Goal: Information Seeking & Learning: Learn about a topic

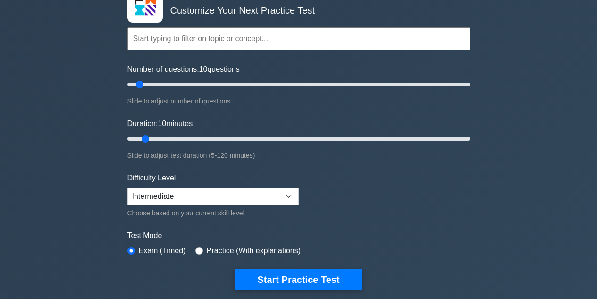
scroll to position [66, 0]
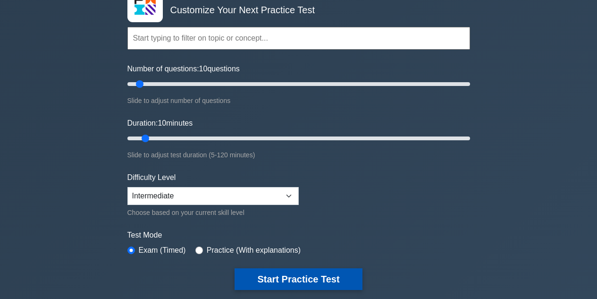
click at [325, 279] on button "Start Practice Test" at bounding box center [298, 279] width 127 height 22
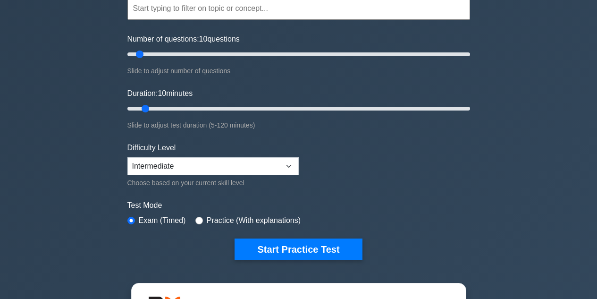
scroll to position [98, 0]
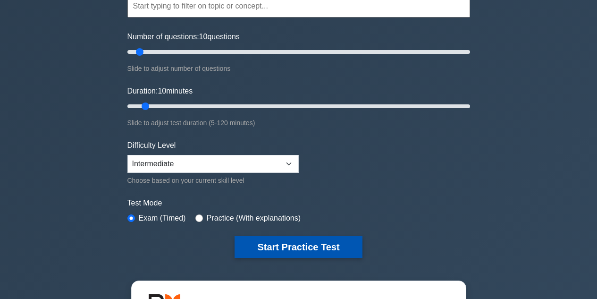
click at [319, 241] on button "Start Practice Test" at bounding box center [298, 247] width 127 height 22
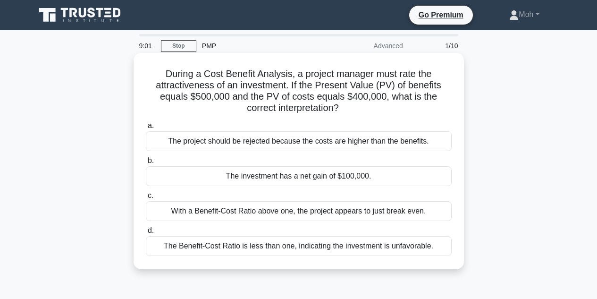
click at [379, 143] on div "The project should be rejected because the costs are higher than the benefits." at bounding box center [299, 141] width 306 height 20
click at [146, 129] on input "a. The project should be rejected because the costs are higher than the benefit…" at bounding box center [146, 126] width 0 height 6
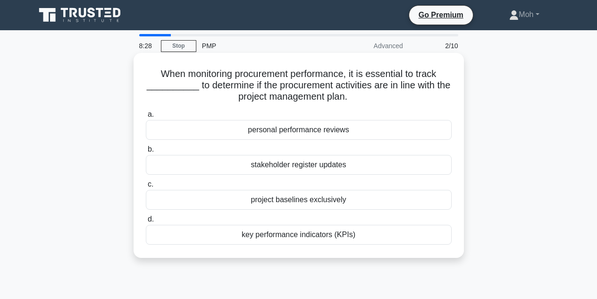
click at [312, 238] on div "key performance indicators (KPIs)" at bounding box center [299, 235] width 306 height 20
click at [146, 222] on input "d. key performance indicators (KPIs)" at bounding box center [146, 219] width 0 height 6
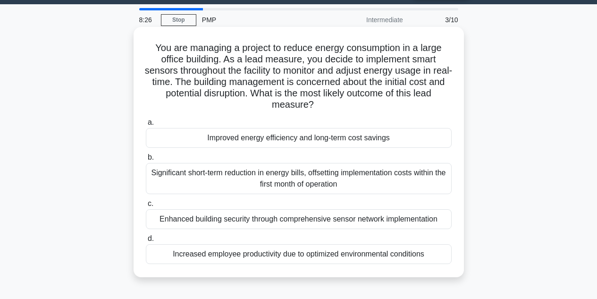
scroll to position [26, 0]
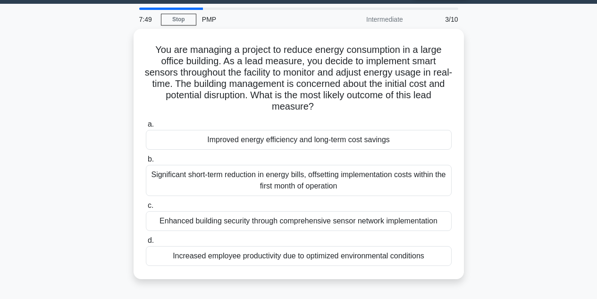
click at [480, 110] on div "You are managing a project to reduce energy consumption in a large office build…" at bounding box center [299, 159] width 538 height 261
drag, startPoint x: 480, startPoint y: 110, endPoint x: 468, endPoint y: 145, distance: 36.6
click at [468, 145] on div "You are managing a project to reduce energy consumption in a large office build…" at bounding box center [299, 159] width 538 height 261
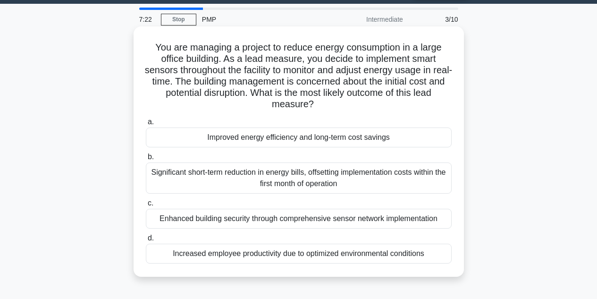
click at [432, 158] on label "b. Significant short-term reduction in energy bills, offsetting implementation …" at bounding box center [299, 172] width 306 height 42
click at [146, 158] on input "b. Significant short-term reduction in energy bills, offsetting implementation …" at bounding box center [146, 157] width 0 height 6
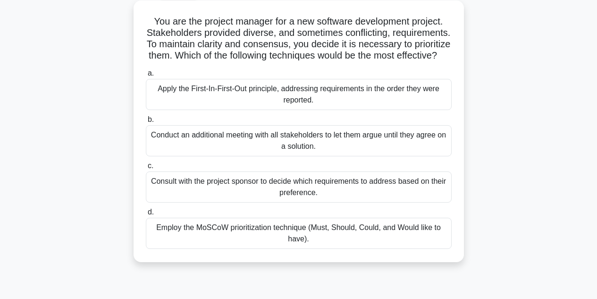
scroll to position [55, 0]
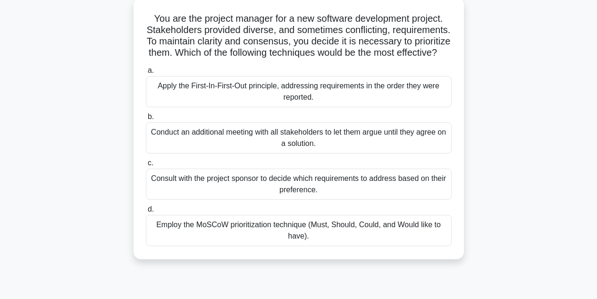
click at [361, 196] on div "Consult with the project sponsor to decide which requirements to address based …" at bounding box center [299, 183] width 306 height 31
click at [146, 166] on input "c. Consult with the project sponsor to decide which requirements to address bas…" at bounding box center [146, 163] width 0 height 6
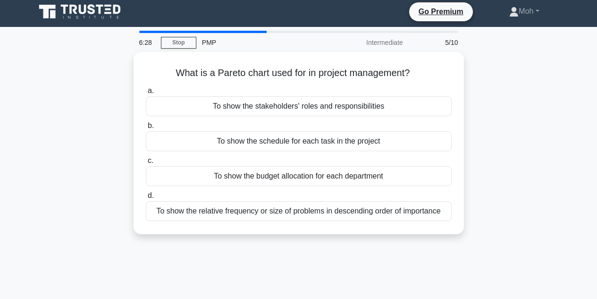
scroll to position [0, 0]
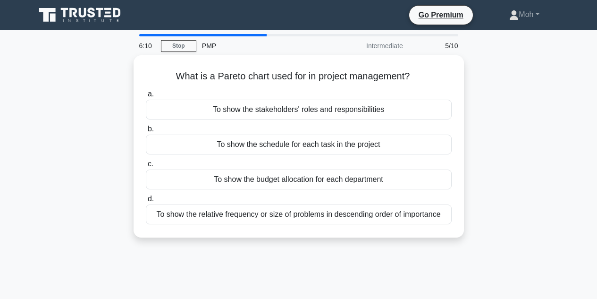
click at [484, 150] on div "What is a Pareto chart used for in project management? .spinner_0XTQ{transform-…" at bounding box center [299, 151] width 538 height 193
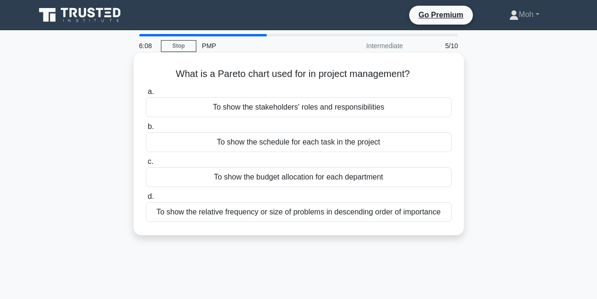
click at [378, 143] on div "To show the schedule for each task in the project" at bounding box center [299, 142] width 306 height 20
click at [146, 130] on input "b. To show the schedule for each task in the project" at bounding box center [146, 127] width 0 height 6
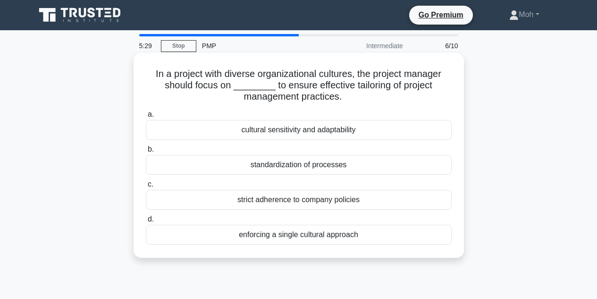
click at [359, 133] on div "cultural sensitivity and adaptability" at bounding box center [299, 130] width 306 height 20
click at [146, 117] on input "a. cultural sensitivity and adaptability" at bounding box center [146, 114] width 0 height 6
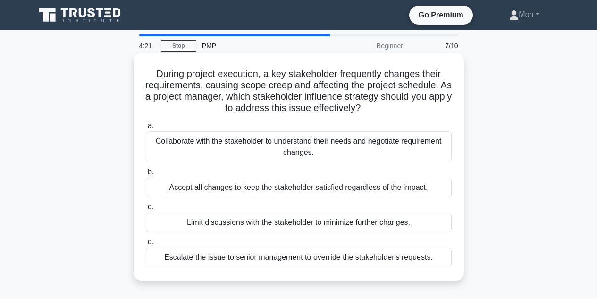
click at [393, 262] on div "Escalate the issue to senior management to override the stakeholder's requests." at bounding box center [299, 257] width 306 height 20
click at [146, 245] on input "d. Escalate the issue to senior management to override the stakeholder's reques…" at bounding box center [146, 242] width 0 height 6
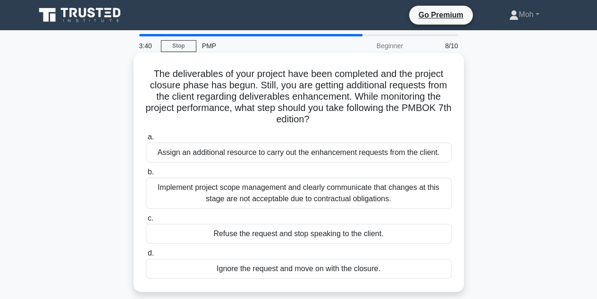
click at [288, 106] on h5 "The deliverables of your project have been completed and the project closure ph…" at bounding box center [299, 97] width 308 height 58
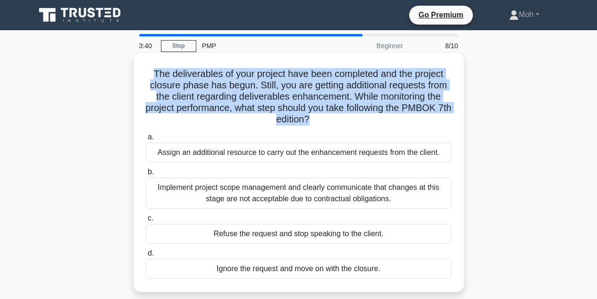
click at [288, 106] on h5 "The deliverables of your project have been completed and the project closure ph…" at bounding box center [299, 97] width 308 height 58
copy div "The deliverables of your project have been completed and the project closure ph…"
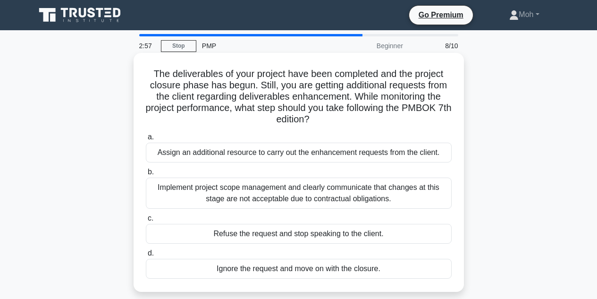
click at [441, 177] on label "b. Implement project scope management and clearly communicate that changes at t…" at bounding box center [299, 187] width 306 height 42
click at [146, 175] on input "b. Implement project scope management and clearly communicate that changes at t…" at bounding box center [146, 172] width 0 height 6
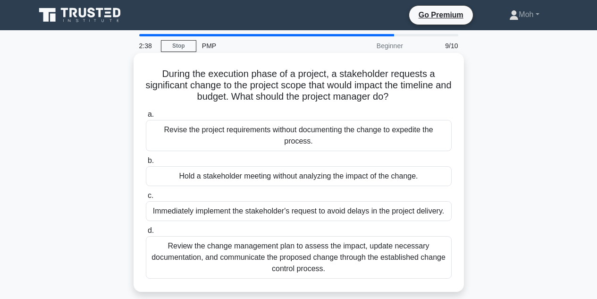
click at [375, 86] on h5 "During the execution phase of a project, a stakeholder requests a significant c…" at bounding box center [299, 85] width 308 height 35
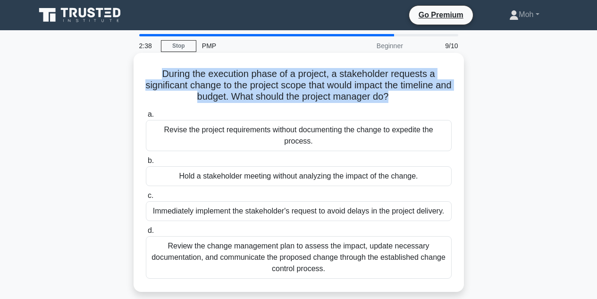
click at [375, 86] on h5 "During the execution phase of a project, a stakeholder requests a significant c…" at bounding box center [299, 85] width 308 height 35
copy div "During the execution phase of a project, a stakeholder requests a significant c…"
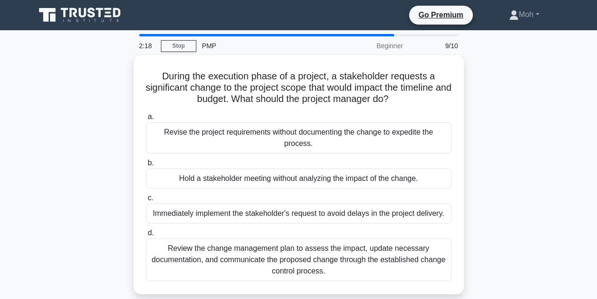
click at [491, 155] on div "During the execution phase of a project, a stakeholder requests a significant c…" at bounding box center [299, 180] width 538 height 250
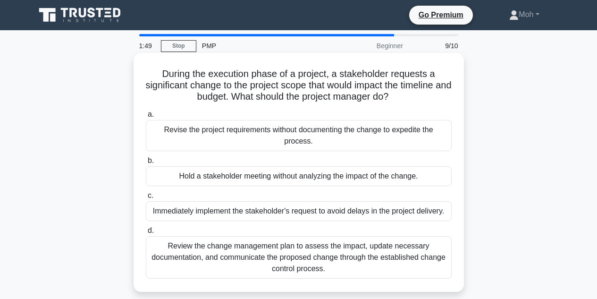
click at [300, 256] on div "Review the change management plan to assess the impact, update necessary docume…" at bounding box center [299, 257] width 306 height 42
click at [146, 234] on input "d. Review the change management plan to assess the impact, update necessary doc…" at bounding box center [146, 230] width 0 height 6
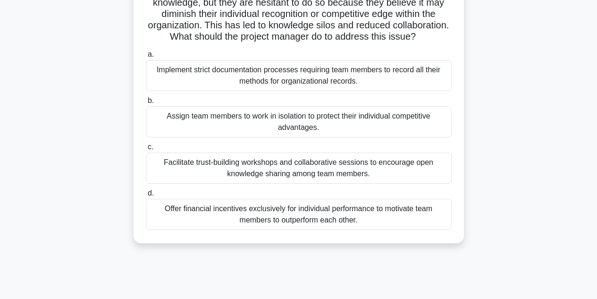
scroll to position [83, 0]
click at [346, 178] on div "Facilitate trust-building workshops and collaborative sessions to encourage ope…" at bounding box center [299, 167] width 306 height 31
click at [146, 150] on input "c. Facilitate trust-building workshops and collaborative sessions to encourage …" at bounding box center [146, 146] width 0 height 6
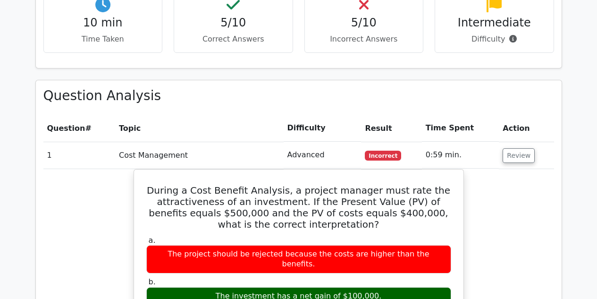
scroll to position [730, 0]
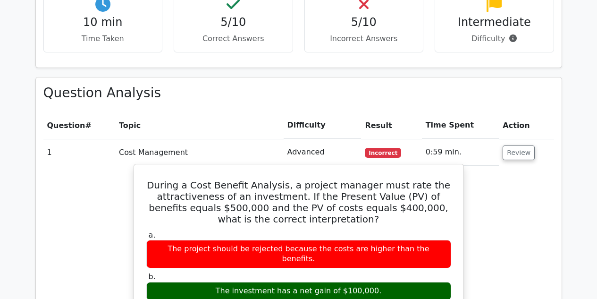
click at [318, 179] on h5 "During a Cost Benefit Analysis, a project manager must rate the attractiveness …" at bounding box center [298, 201] width 307 height 45
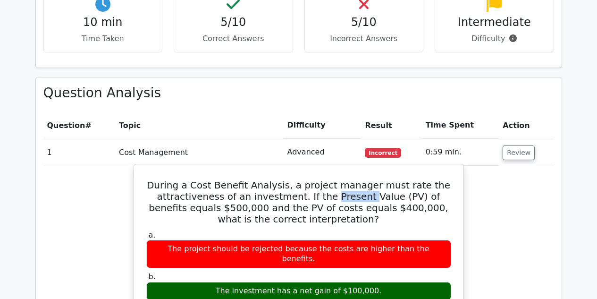
click at [318, 179] on h5 "During a Cost Benefit Analysis, a project manager must rate the attractiveness …" at bounding box center [298, 201] width 307 height 45
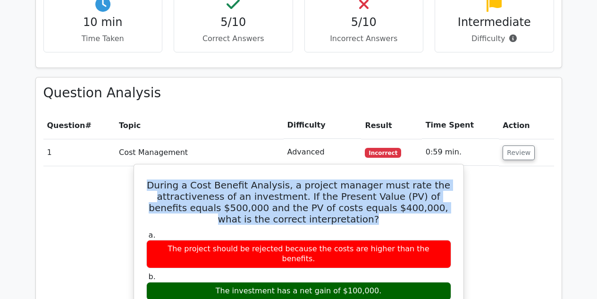
click at [318, 179] on h5 "During a Cost Benefit Analysis, a project manager must rate the attractiveness …" at bounding box center [298, 201] width 307 height 45
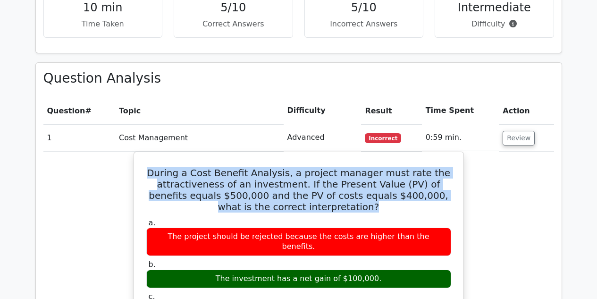
scroll to position [746, 0]
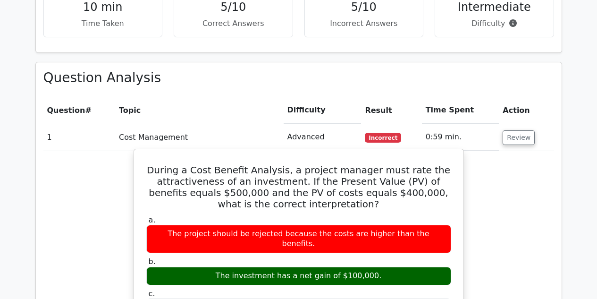
click at [307, 267] on div "The investment has a net gain of $100,000." at bounding box center [298, 276] width 305 height 18
copy div "The investment has a net gain of $100,000."
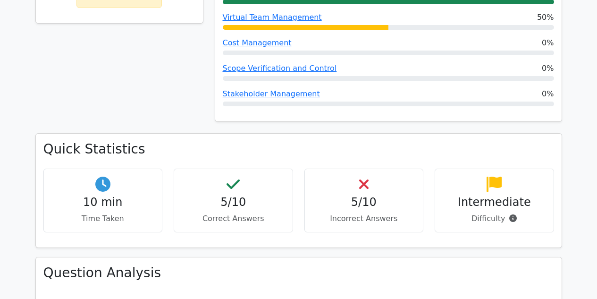
scroll to position [550, 0]
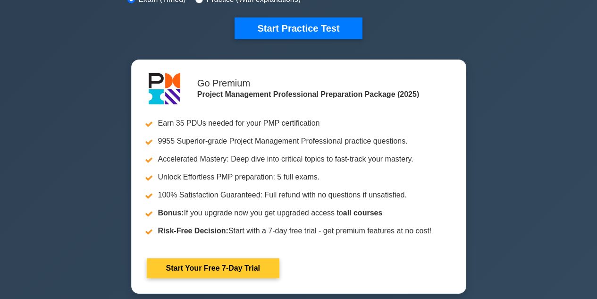
scroll to position [318, 0]
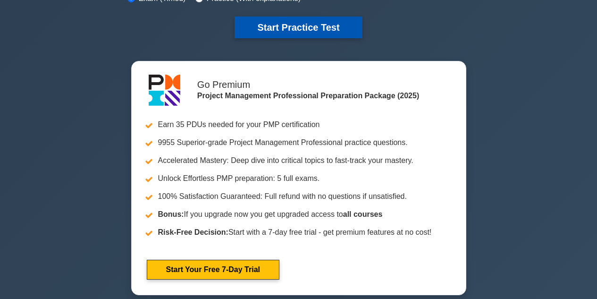
click at [309, 25] on button "Start Practice Test" at bounding box center [298, 28] width 127 height 22
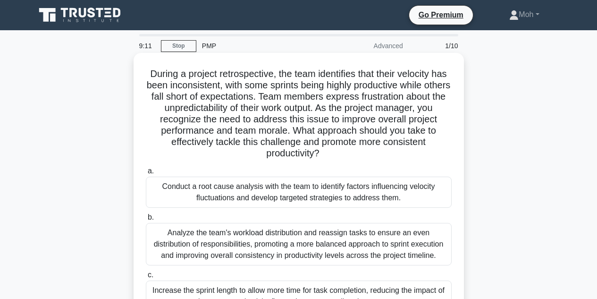
click at [323, 118] on h5 "During a project retrospective, the team identifies that their velocity has bee…" at bounding box center [299, 114] width 308 height 92
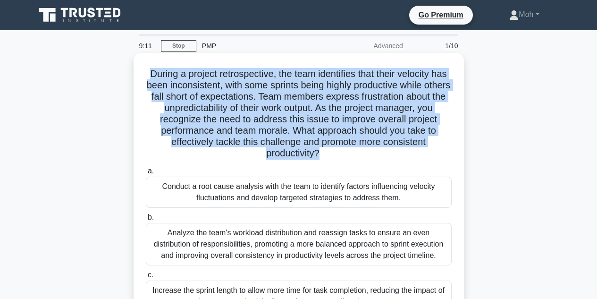
click at [323, 118] on h5 "During a project retrospective, the team identifies that their velocity has bee…" at bounding box center [299, 114] width 308 height 92
copy div "During a project retrospective, the team identifies that their velocity has bee…"
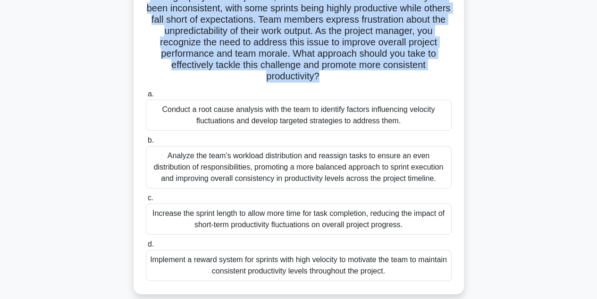
scroll to position [77, 0]
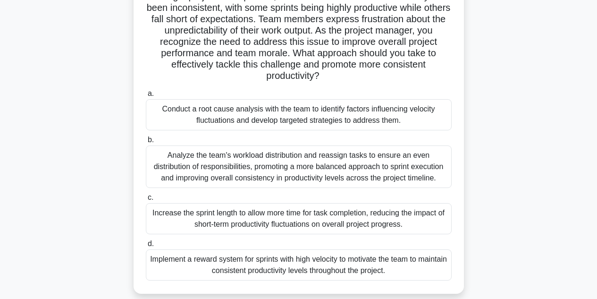
click at [320, 117] on div "Conduct a root cause analysis with the team to identify factors influencing vel…" at bounding box center [299, 114] width 306 height 31
click at [146, 97] on input "a. Conduct a root cause analysis with the team to identify factors influencing …" at bounding box center [146, 94] width 0 height 6
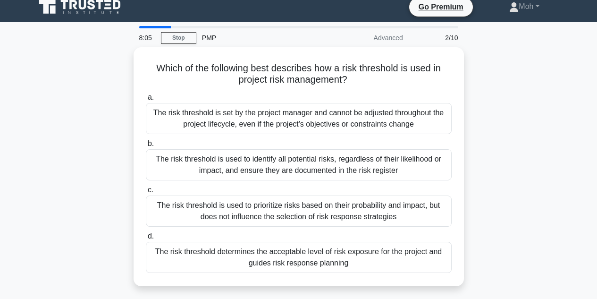
scroll to position [0, 0]
